Goal: Task Accomplishment & Management: Use online tool/utility

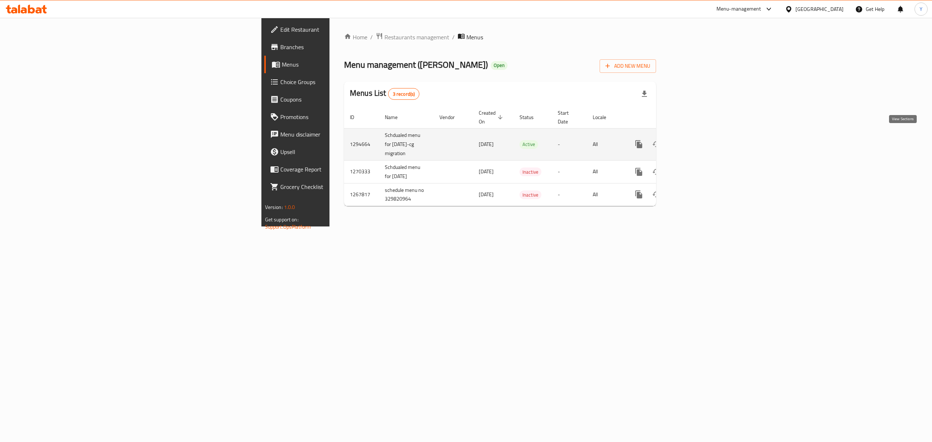
click at [700, 137] on link "enhanced table" at bounding box center [691, 143] width 17 height 17
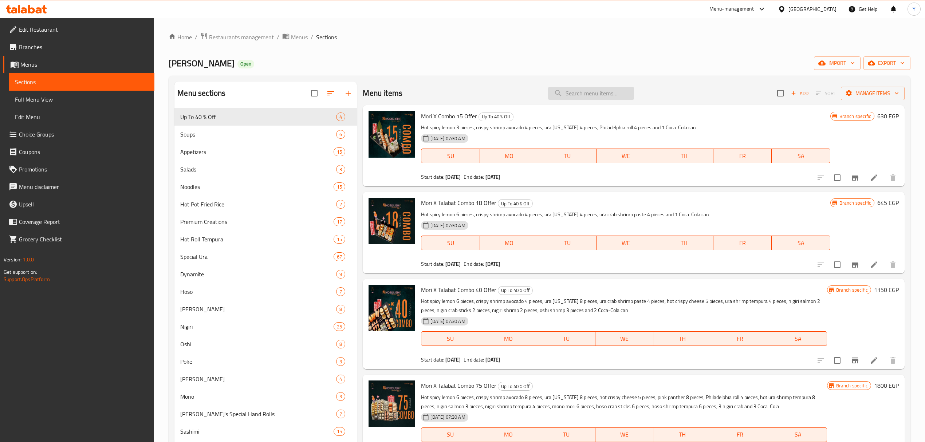
click at [587, 96] on input "search" at bounding box center [591, 93] width 86 height 13
paste input "shrimp spring rolls"
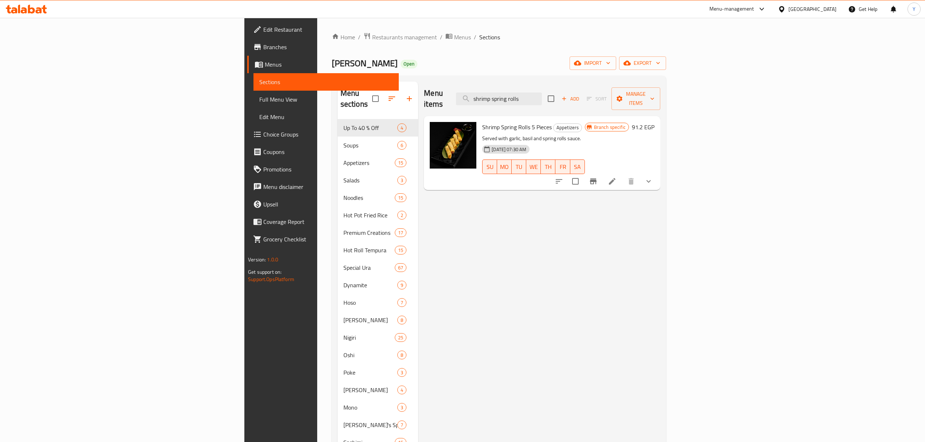
click at [596, 85] on div "Menu items shrimp spring rolls Add Sort Manage items" at bounding box center [542, 99] width 236 height 35
click at [542, 92] on input "shrimp spring rolls" at bounding box center [499, 98] width 86 height 13
paste input "bon bon"
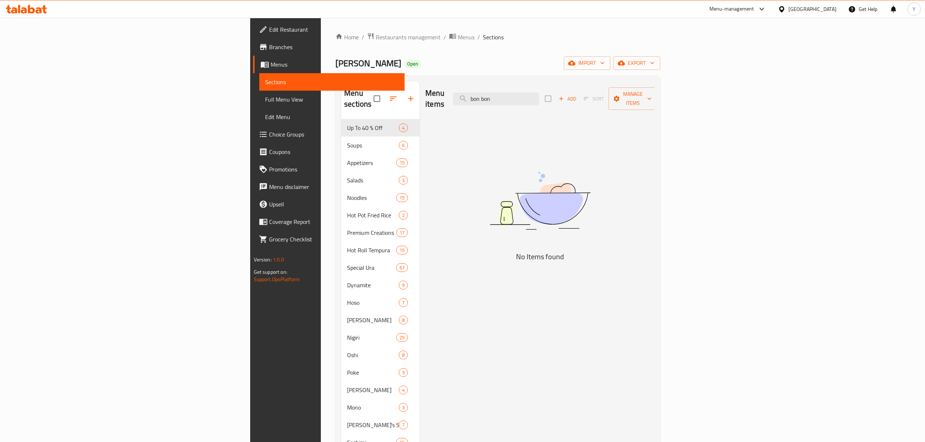
click at [587, 86] on div "Menu items bon bon Add Sort Manage items" at bounding box center [539, 99] width 229 height 35
click at [539, 95] on input "bon bon" at bounding box center [496, 98] width 86 height 13
click at [539, 97] on input "bon bon" at bounding box center [496, 98] width 86 height 13
click at [539, 95] on input "bon bon" at bounding box center [496, 98] width 86 height 13
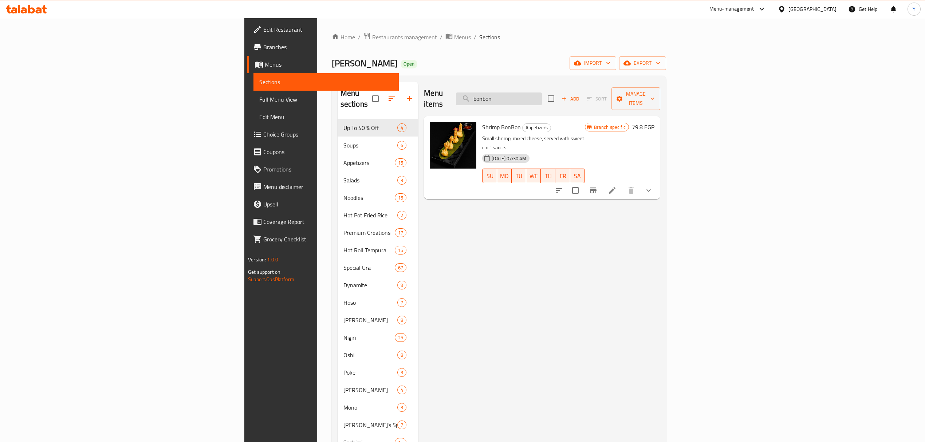
click at [542, 92] on input "bonbon" at bounding box center [499, 98] width 86 height 13
paste input "new salmon and crab [MEDICAL_DATA]"
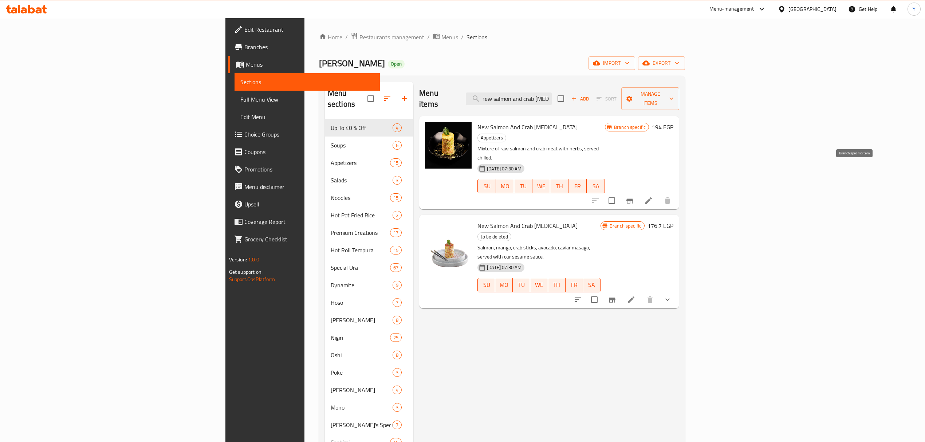
type input "new salmon and crab [MEDICAL_DATA]"
click at [633, 198] on icon "Branch-specific-item" at bounding box center [629, 201] width 7 height 6
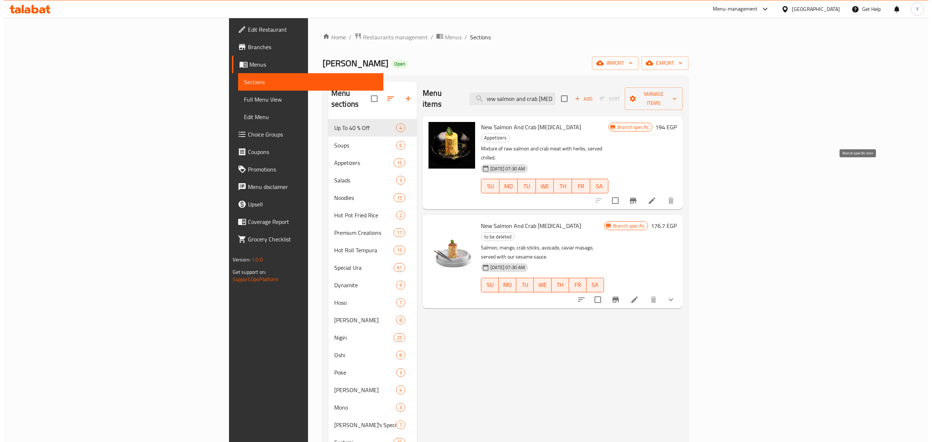
scroll to position [0, 0]
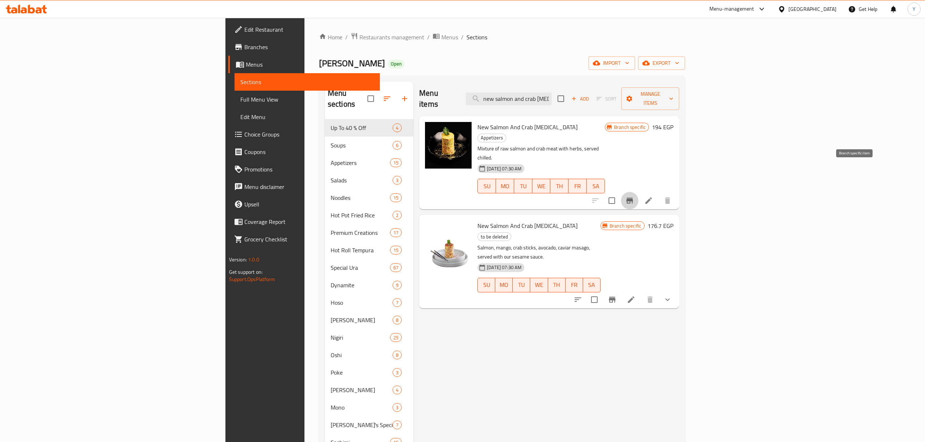
click at [633, 198] on icon "Branch-specific-item" at bounding box center [629, 201] width 7 height 6
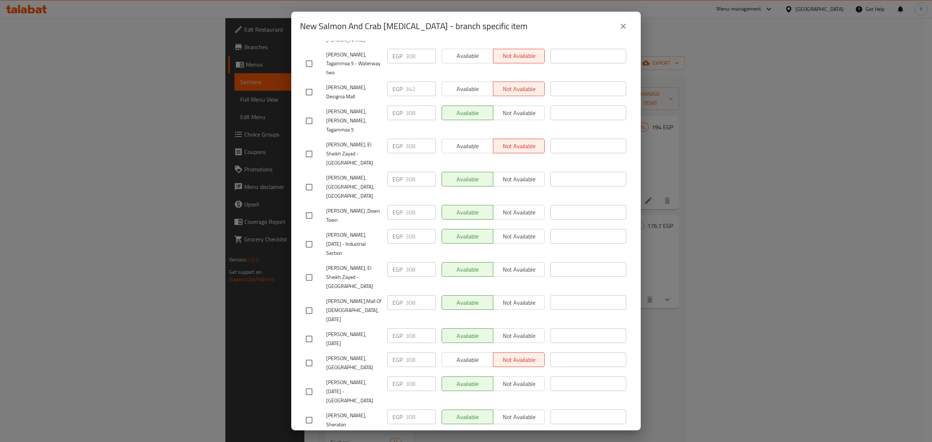
scroll to position [530, 0]
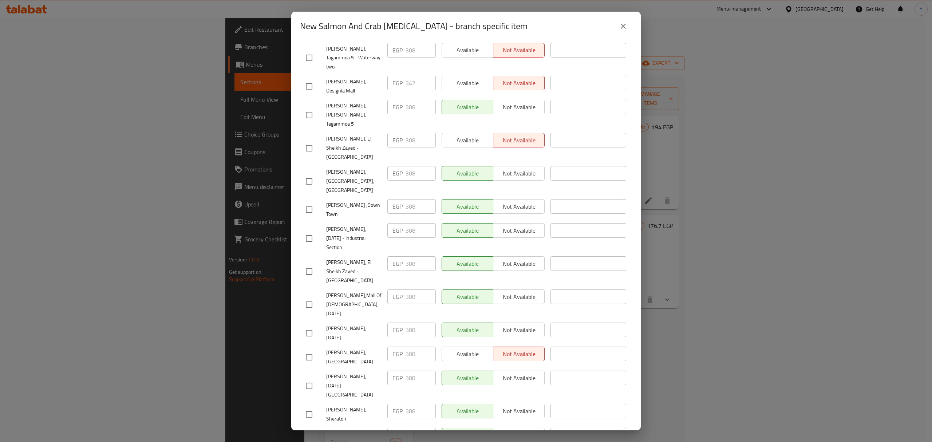
click at [593, 95] on div "New Salmon And Crab [MEDICAL_DATA] - branch specific item New Salmon And Crab […" at bounding box center [465, 221] width 349 height 419
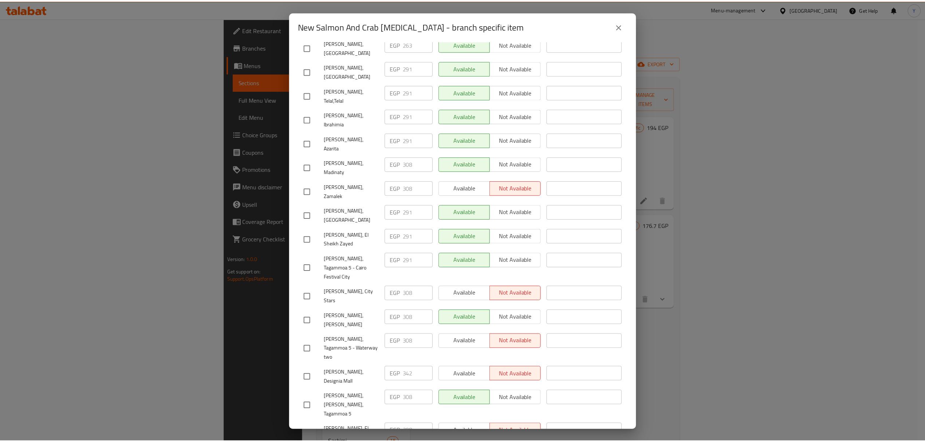
scroll to position [44, 0]
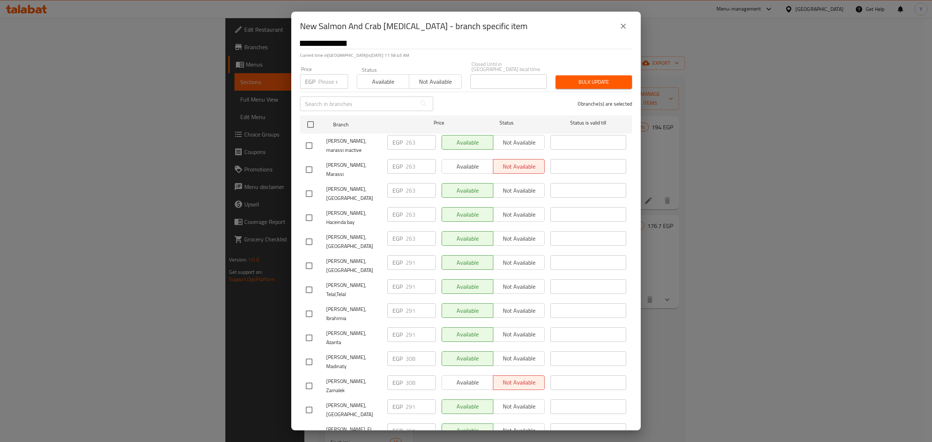
click at [624, 28] on icon "close" at bounding box center [623, 26] width 5 height 5
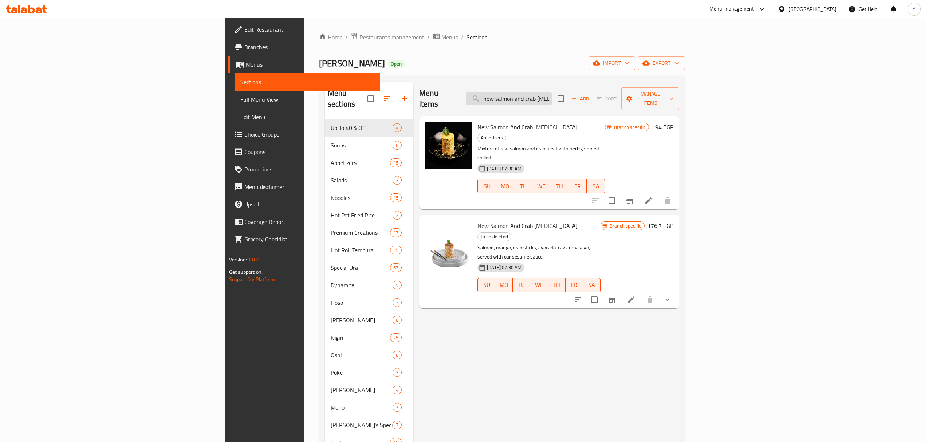
click at [551, 92] on input "new salmon and crab [MEDICAL_DATA]" at bounding box center [509, 98] width 86 height 13
paste input "igri crab tembura"
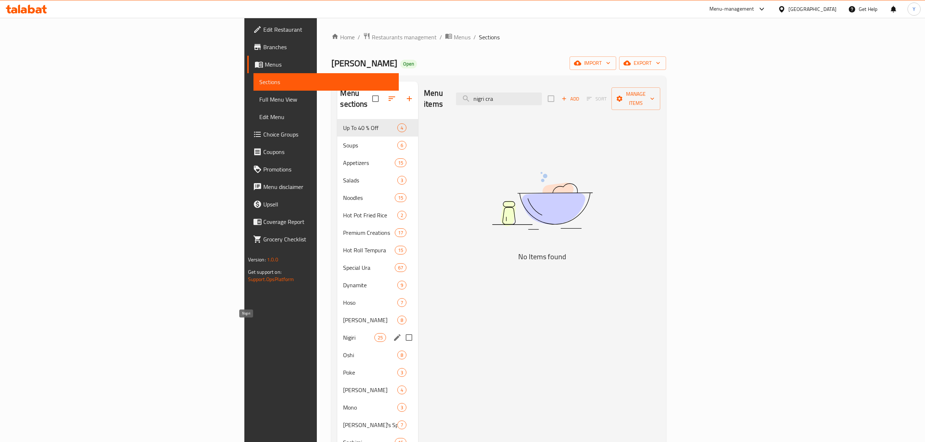
type input "nigri cra"
click at [343, 333] on span "Nigiri" at bounding box center [358, 337] width 31 height 9
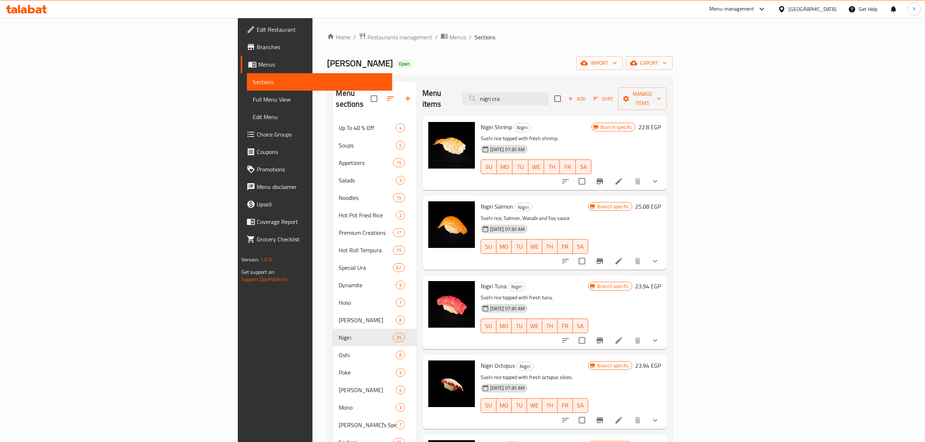
click at [591, 122] on h6 "Nigiri Shrimp Nigiri" at bounding box center [536, 127] width 111 height 10
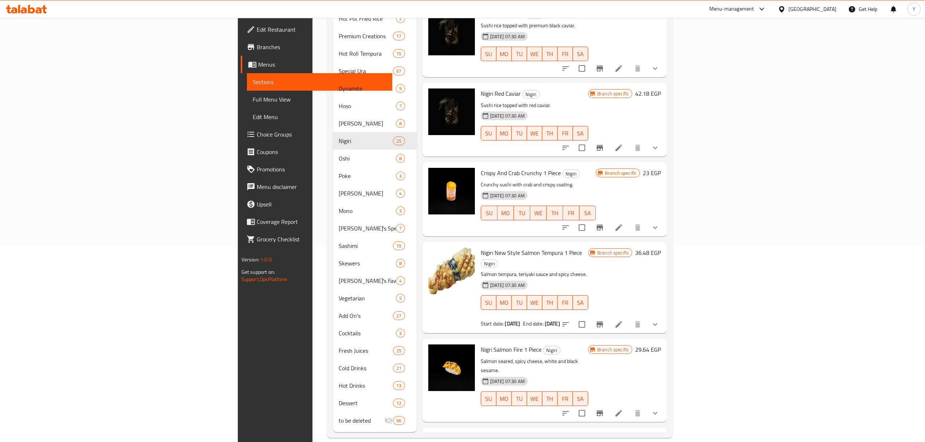
scroll to position [1470, 0]
